Goal: Manage account settings

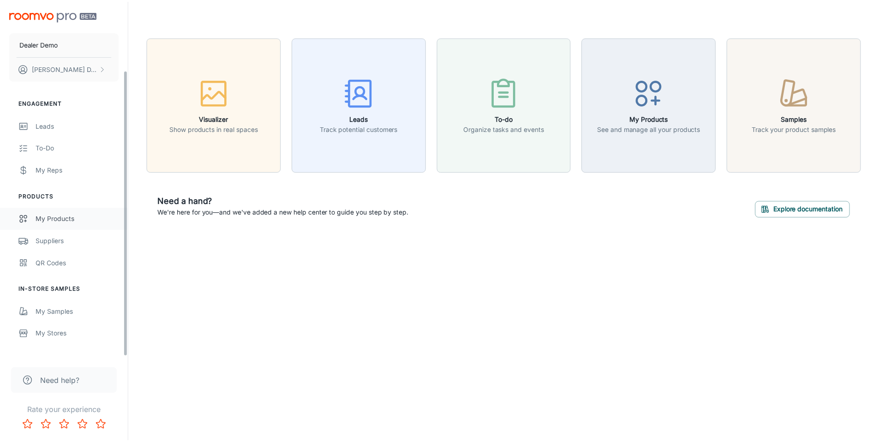
scroll to position [86, 0]
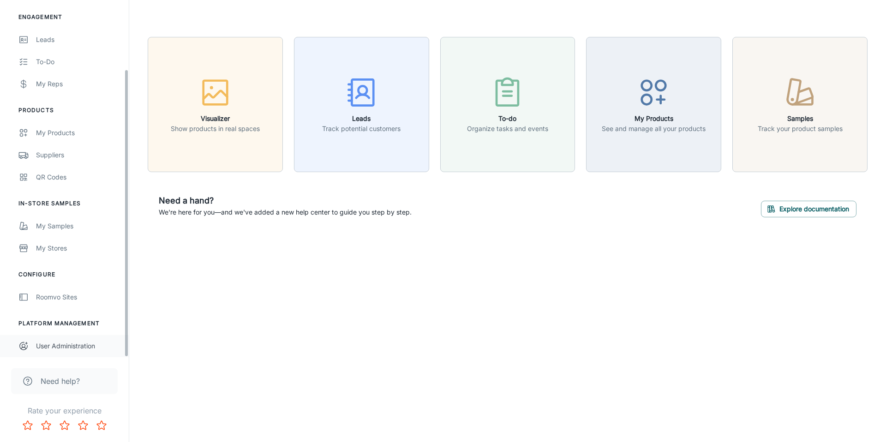
click at [93, 350] on div "User Administration" at bounding box center [78, 346] width 84 height 10
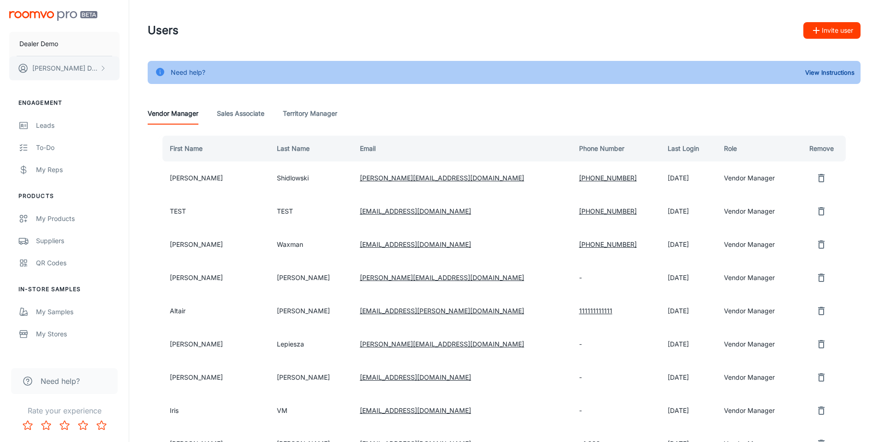
click at [89, 63] on button "[PERSON_NAME]" at bounding box center [64, 68] width 110 height 24
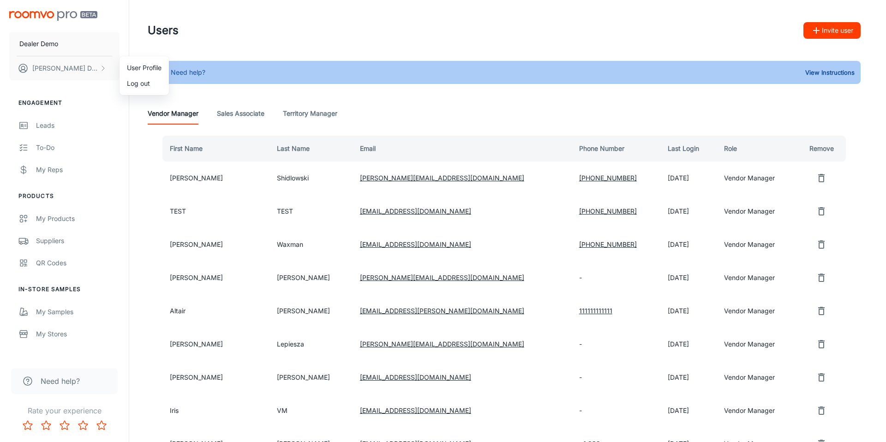
click at [139, 67] on li "User Profile" at bounding box center [144, 68] width 49 height 16
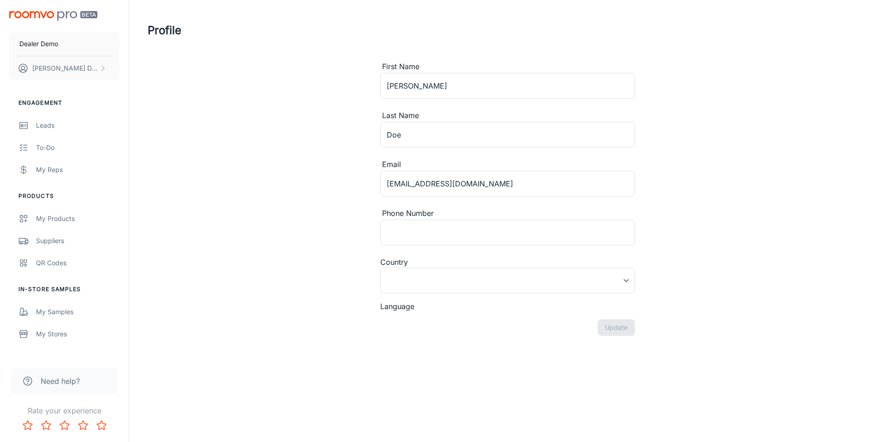
type input "[GEOGRAPHIC_DATA]"
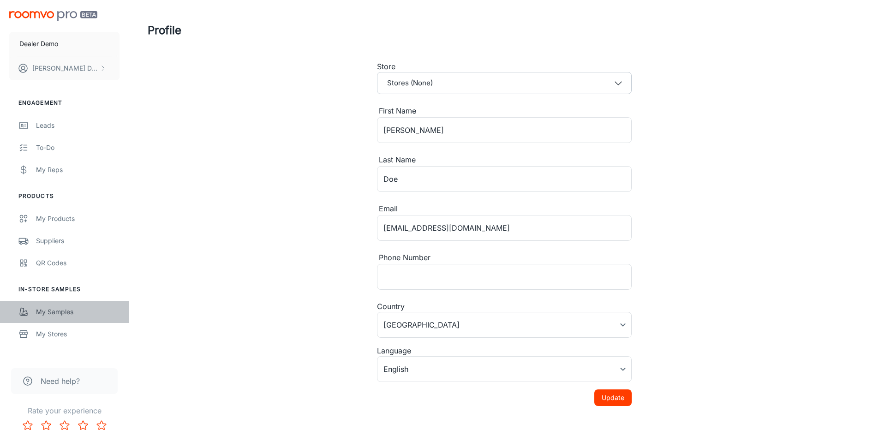
click at [85, 317] on link "My Samples" at bounding box center [64, 312] width 129 height 22
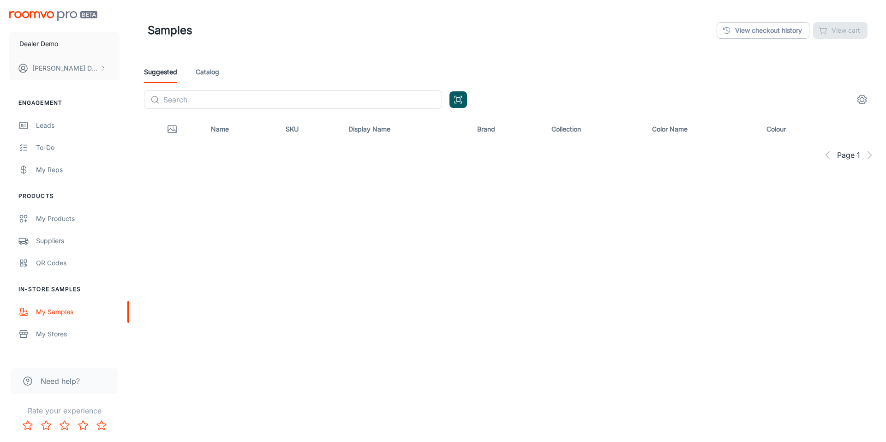
click at [210, 66] on link "Catalog" at bounding box center [208, 72] width 24 height 22
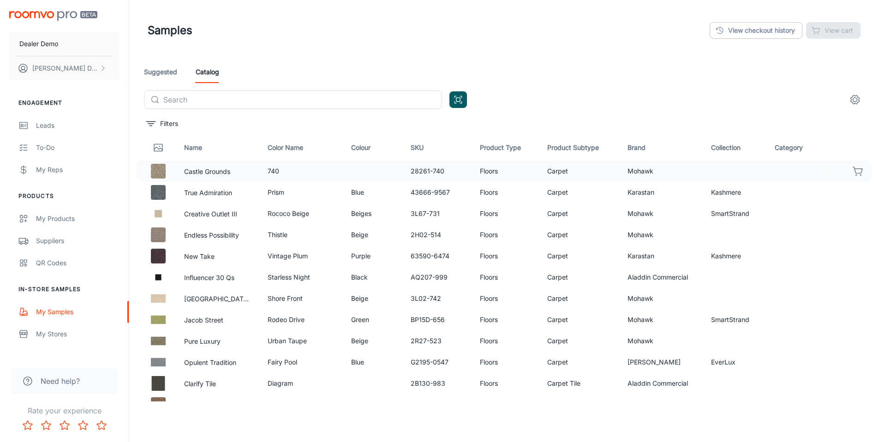
click at [854, 163] on div at bounding box center [854, 171] width 46 height 16
click at [853, 166] on icon "button" at bounding box center [858, 171] width 11 height 11
click at [54, 46] on p "Dealer Demo" at bounding box center [38, 44] width 39 height 10
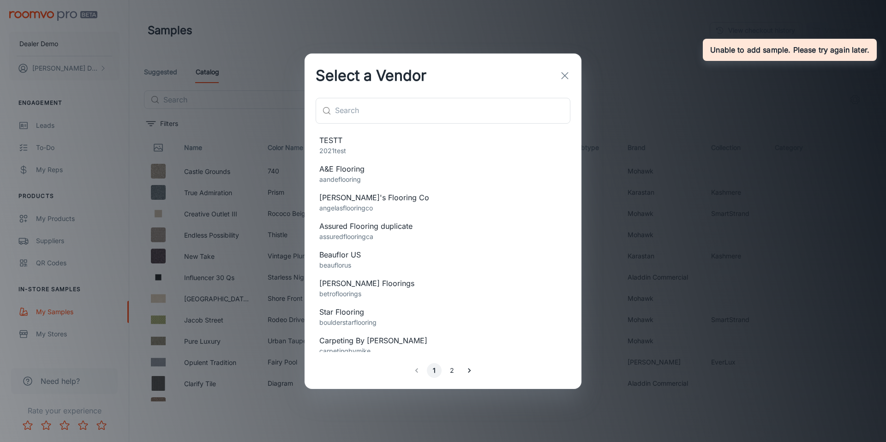
click at [104, 66] on div "Select a Vendor ​ ​ TESTT 2021test A&E Flooring aandeflooring [PERSON_NAME]'s F…" at bounding box center [443, 221] width 886 height 442
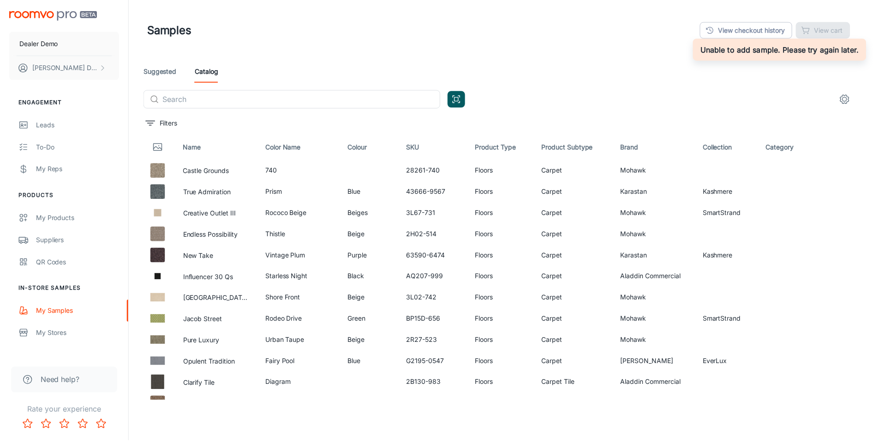
click at [86, 68] on button "[PERSON_NAME]" at bounding box center [64, 68] width 110 height 24
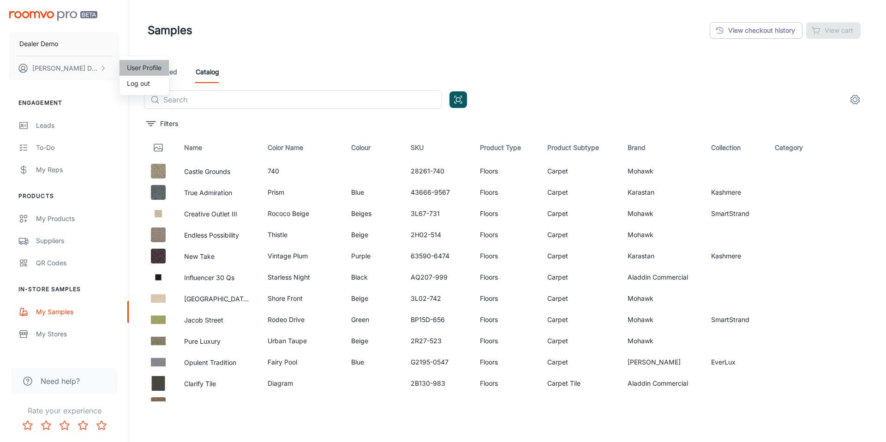
click at [132, 63] on li "User Profile" at bounding box center [144, 68] width 49 height 16
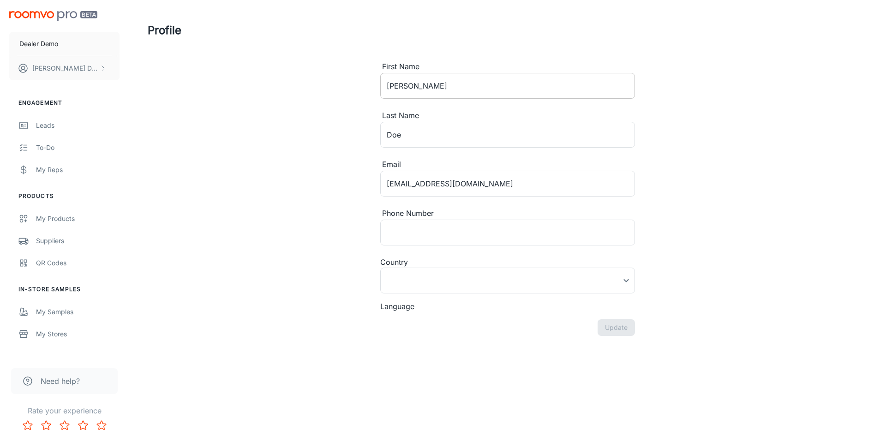
type input "[GEOGRAPHIC_DATA]"
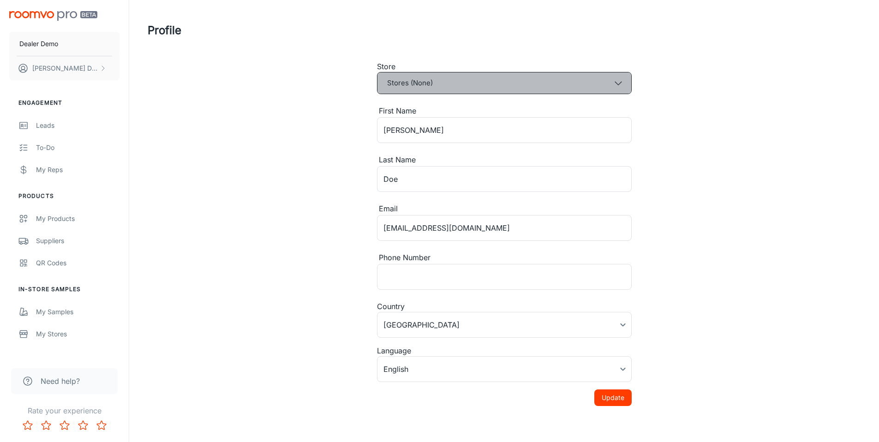
click at [531, 90] on button "Stores (None)" at bounding box center [504, 83] width 255 height 22
